Goal: Transaction & Acquisition: Purchase product/service

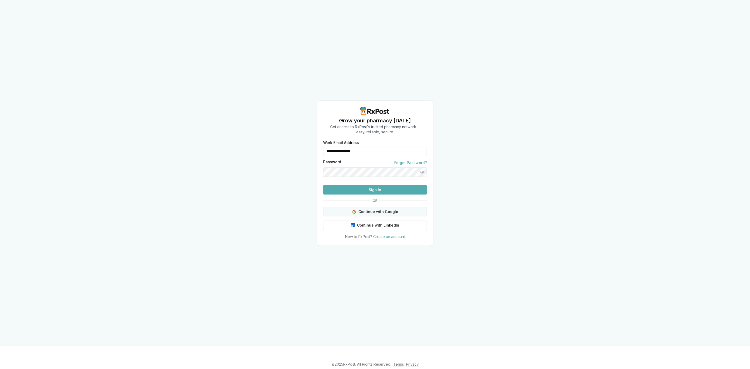
click at [400, 216] on button "Continue with Google" at bounding box center [375, 211] width 104 height 9
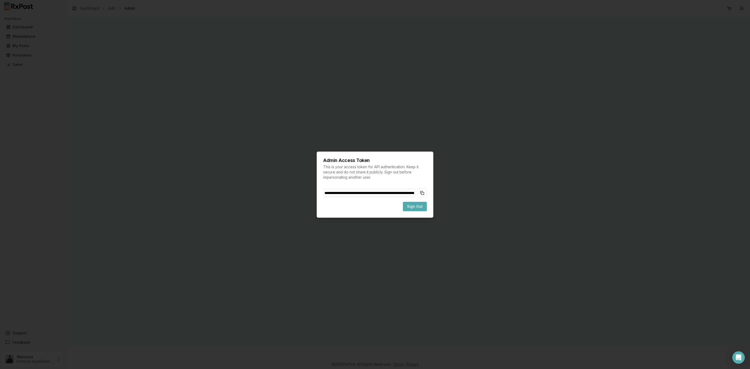
click at [425, 193] on button "Copy token to clipboard" at bounding box center [422, 192] width 9 height 9
click at [421, 209] on span "Sign Out" at bounding box center [415, 206] width 16 height 5
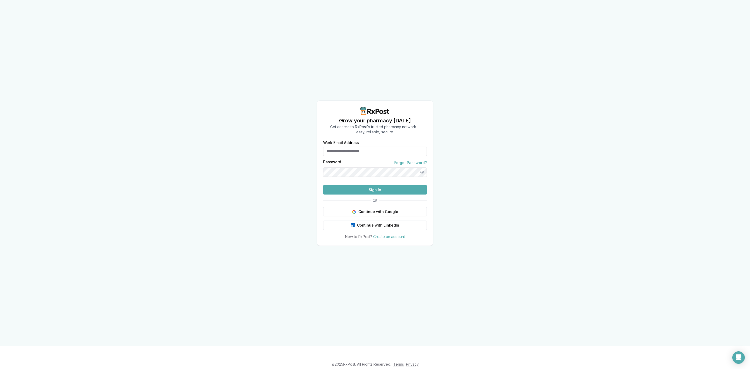
type input "**********"
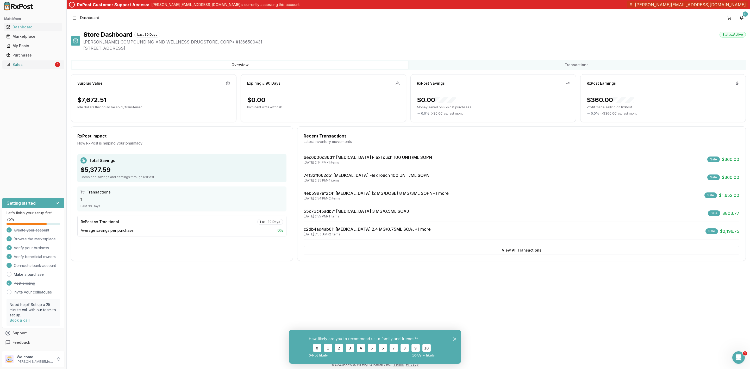
click at [44, 67] on div "Sales" at bounding box center [30, 64] width 48 height 5
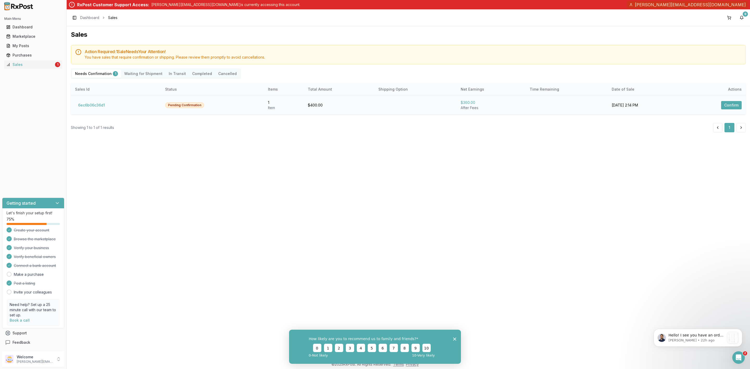
click at [671, 103] on div "08/18/2025 2:14 PM" at bounding box center [645, 105] width 67 height 5
click at [731, 105] on button "Confirm" at bounding box center [731, 105] width 21 height 8
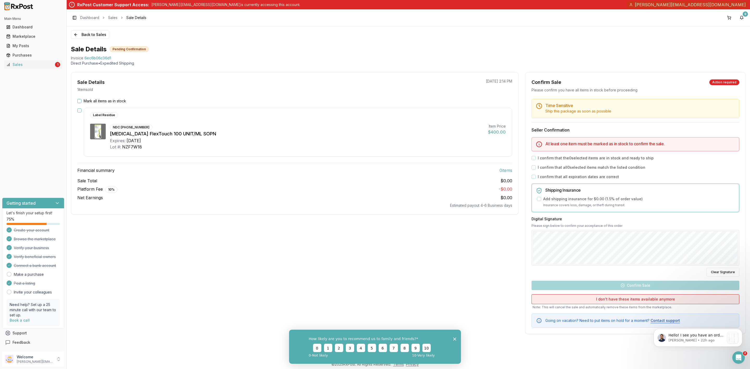
click at [584, 302] on button "I don't have these items available anymore" at bounding box center [636, 299] width 208 height 10
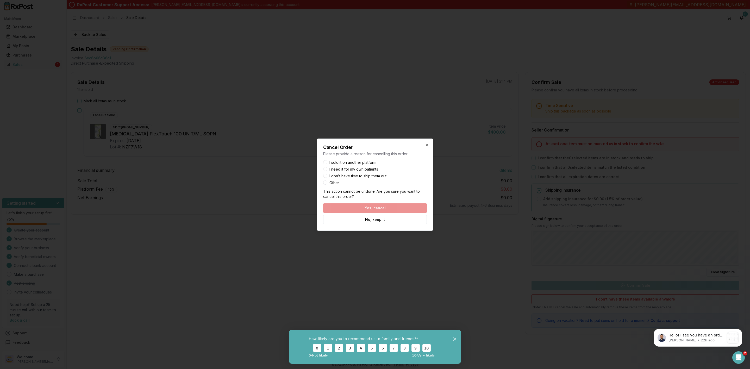
click at [326, 168] on button "I need it for my own patients" at bounding box center [325, 169] width 4 height 4
click at [376, 209] on button "Yes, cancel" at bounding box center [375, 207] width 104 height 9
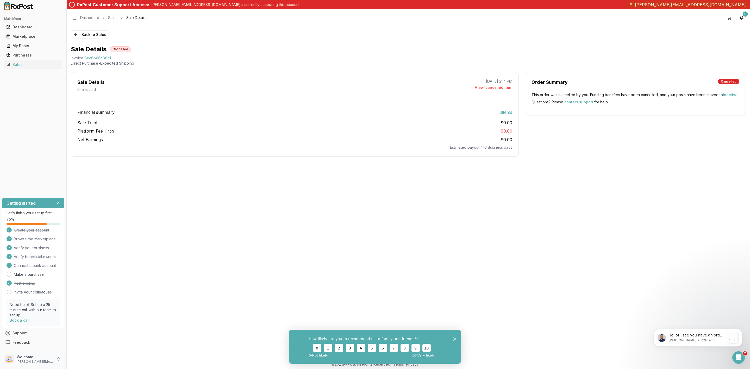
click at [50, 354] on div "Welcome james@stroudcompounding.com" at bounding box center [33, 359] width 62 height 16
click at [78, 359] on span "Sign Out" at bounding box center [94, 360] width 49 height 5
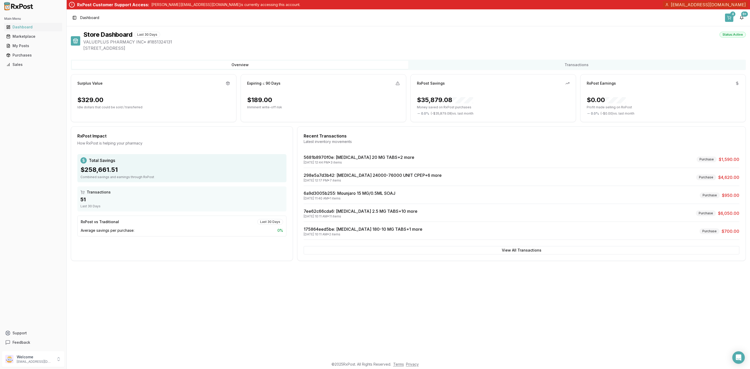
drag, startPoint x: 0, startPoint y: 0, endPoint x: 732, endPoint y: 16, distance: 731.8
click at [732, 16] on div "4" at bounding box center [732, 13] width 5 height 5
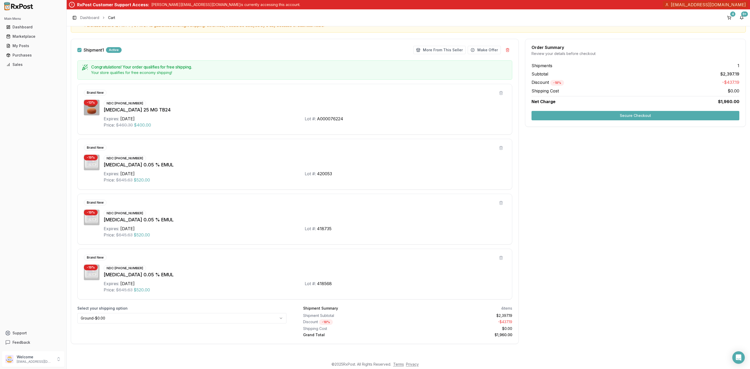
scroll to position [55, 0]
click at [617, 113] on button "Secure Checkout" at bounding box center [636, 115] width 208 height 9
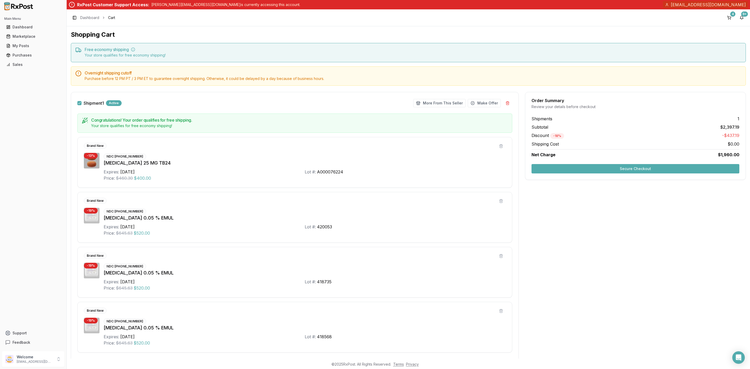
click at [625, 170] on button "Secure Checkout" at bounding box center [636, 168] width 208 height 9
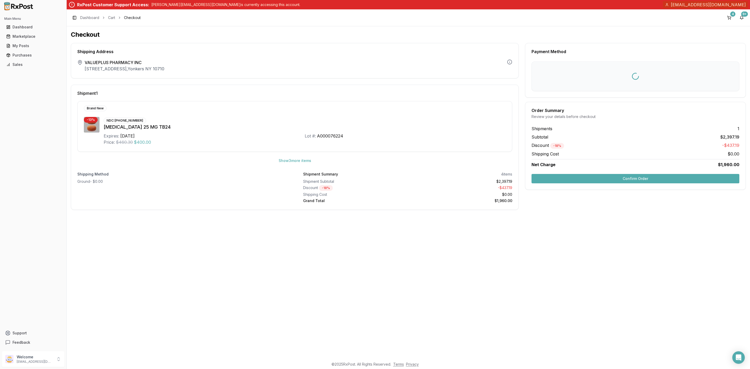
click at [624, 179] on button "Confirm Order" at bounding box center [636, 178] width 208 height 9
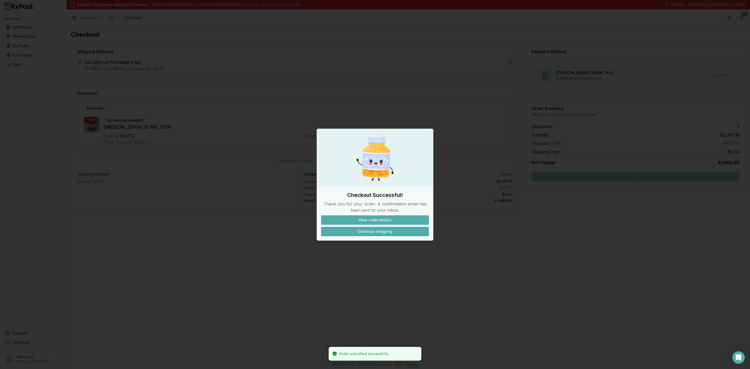
click at [371, 232] on button "Continue shopping" at bounding box center [375, 231] width 108 height 9
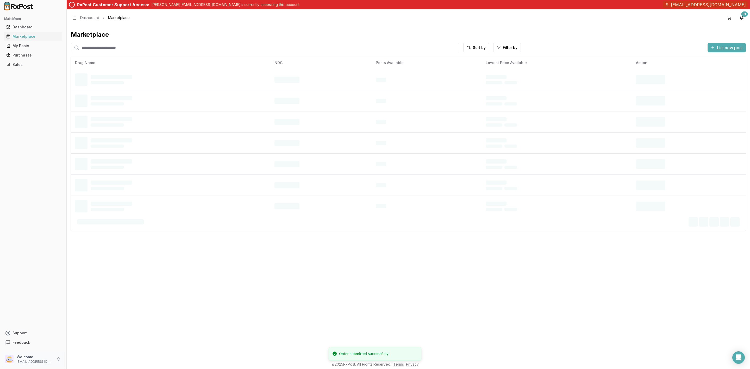
click at [45, 359] on p "Welcome" at bounding box center [35, 356] width 36 height 5
click at [88, 363] on button "Sign Out" at bounding box center [95, 360] width 54 height 9
